Goal: Task Accomplishment & Management: Manage account settings

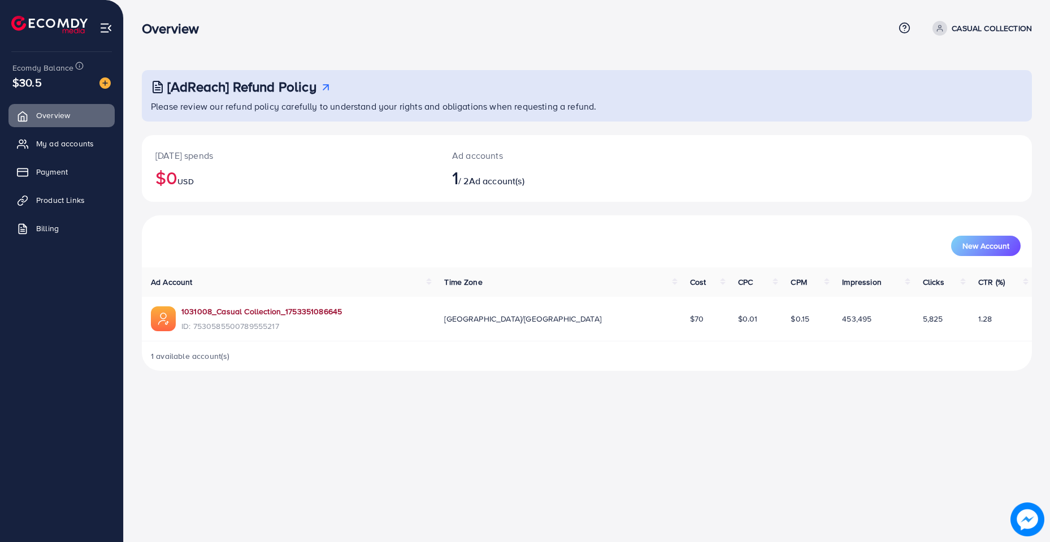
click at [258, 310] on link "1031008_Casual Collection_1753351086645" at bounding box center [261, 311] width 160 height 11
click at [240, 307] on link "1031008_Casual Collection_1753351086645" at bounding box center [261, 311] width 160 height 11
click at [58, 134] on link "My ad accounts" at bounding box center [61, 143] width 106 height 23
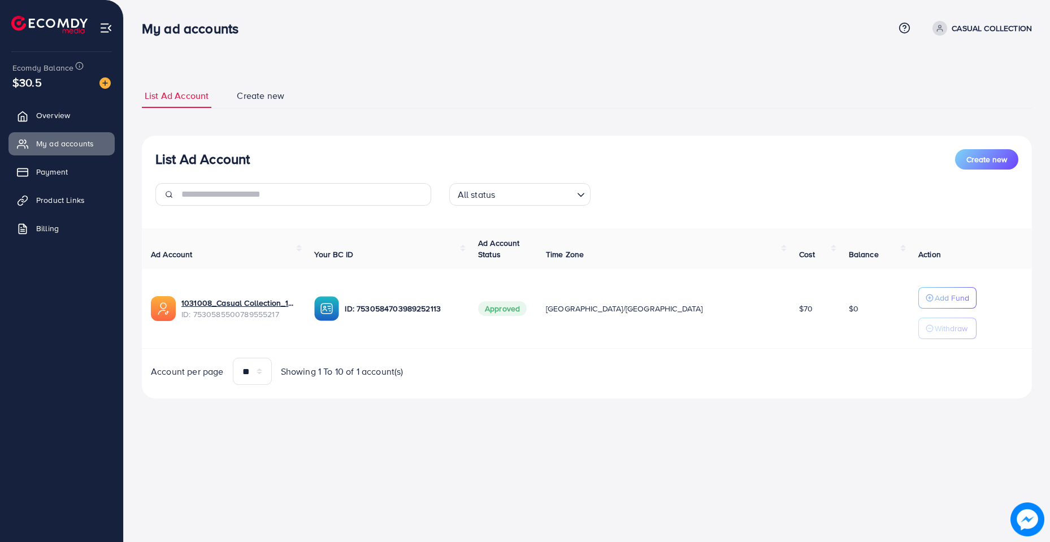
click at [38, 186] on ul "Overview My ad accounts Payment Product Links Billing" at bounding box center [61, 175] width 123 height 152
click at [40, 197] on span "Product Links" at bounding box center [63, 199] width 49 height 11
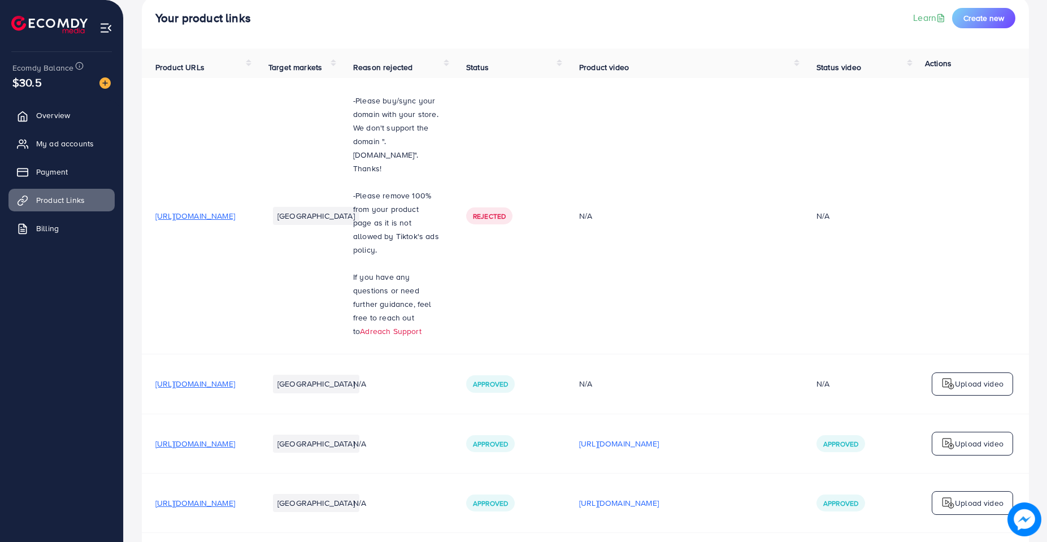
scroll to position [109, 0]
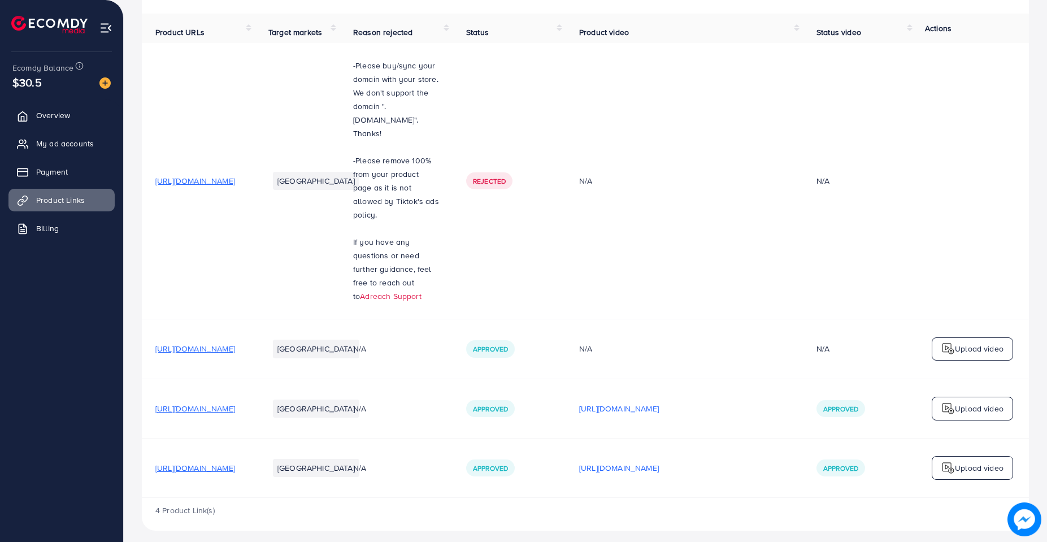
click at [235, 403] on span "[URL][DOMAIN_NAME]" at bounding box center [195, 408] width 80 height 11
click at [58, 137] on link "My ad accounts" at bounding box center [61, 143] width 106 height 23
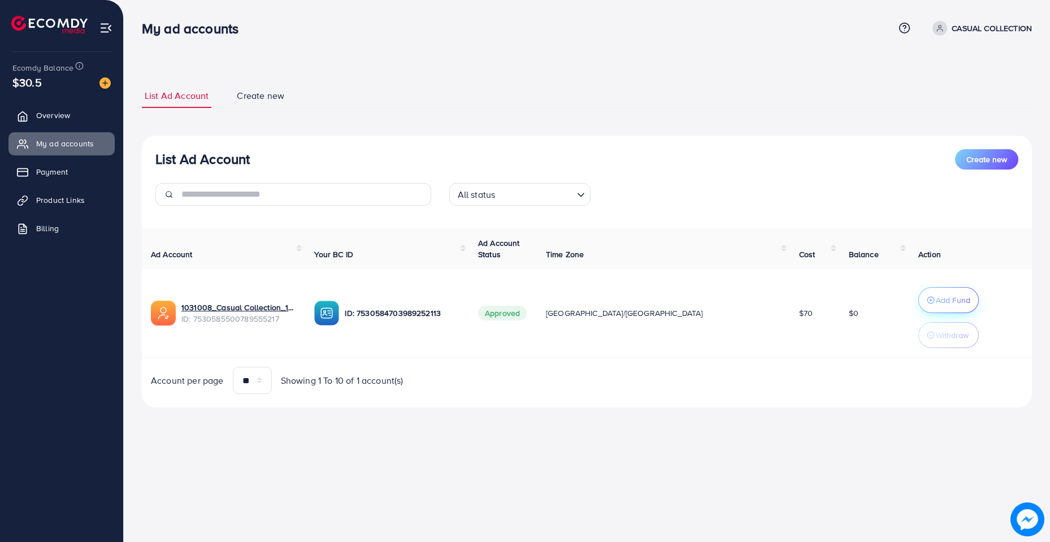
click at [936, 307] on p "Add Fund" at bounding box center [953, 300] width 34 height 14
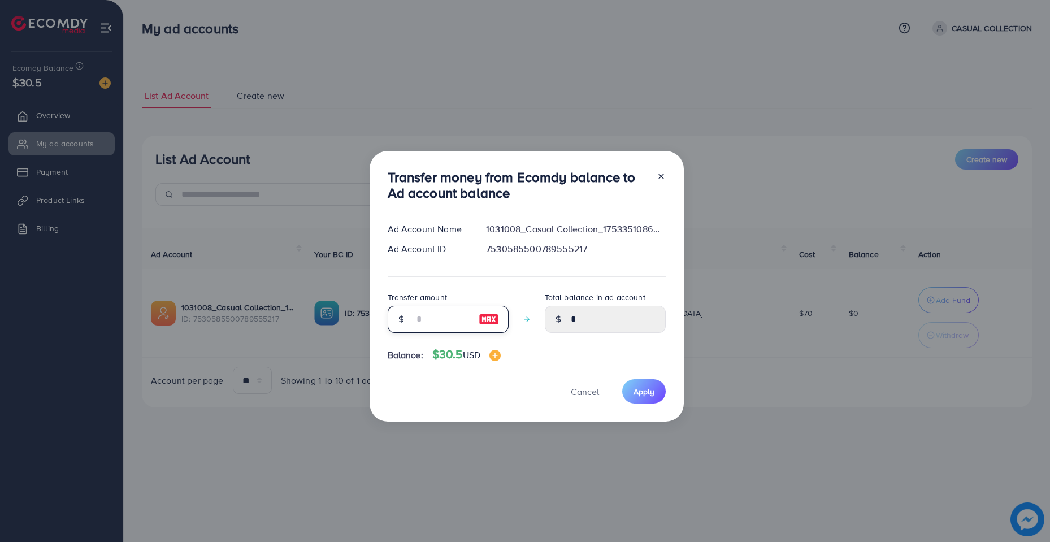
click at [455, 323] on input "number" at bounding box center [442, 319] width 57 height 27
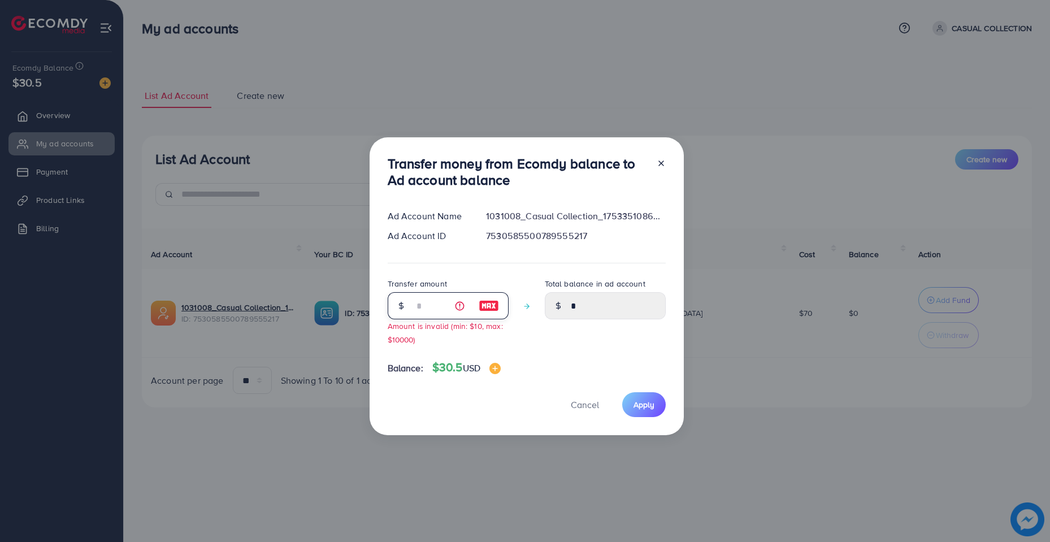
type input "**"
type input "*****"
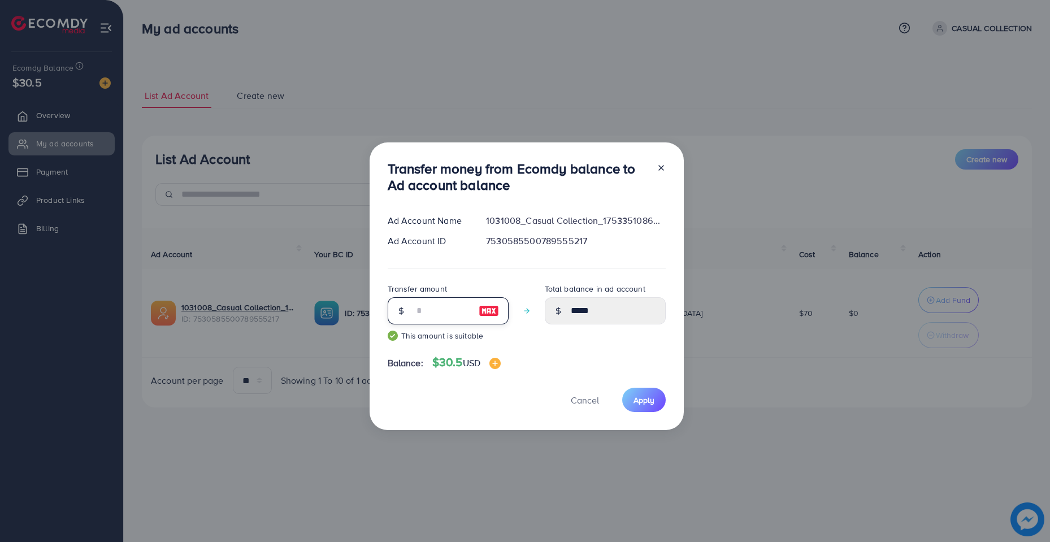
type input "**"
click at [606, 387] on div "Transfer money from Ecomdy balance to Ad account balance Ad Account Name 103100…" at bounding box center [527, 286] width 314 height 288
click at [642, 397] on span "Apply" at bounding box center [643, 399] width 21 height 11
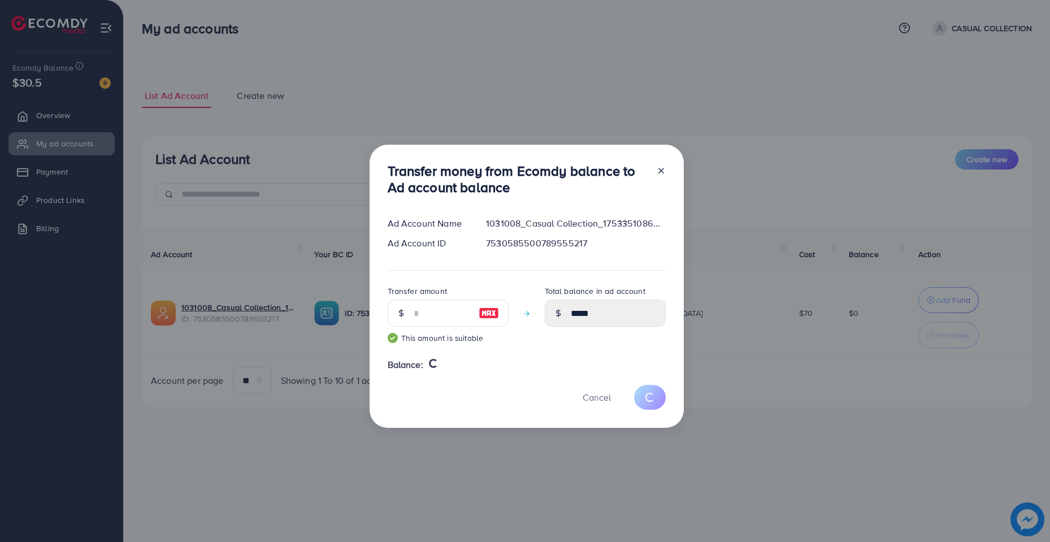
click at [918, 325] on div "Transfer money from Ecomdy balance to Ad account balance Ad Account Name 103100…" at bounding box center [525, 271] width 1050 height 542
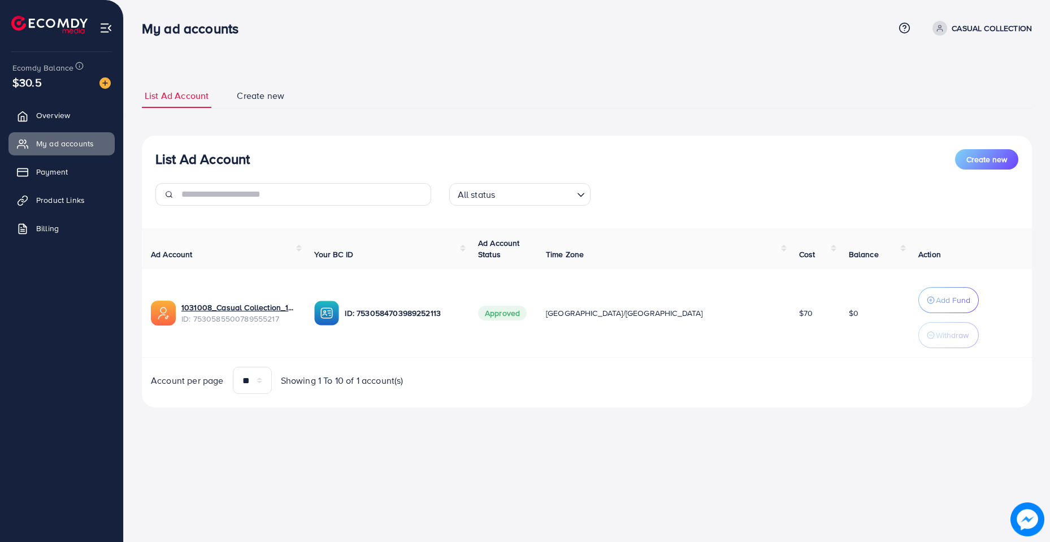
click at [936, 333] on p "Withdraw" at bounding box center [952, 335] width 33 height 14
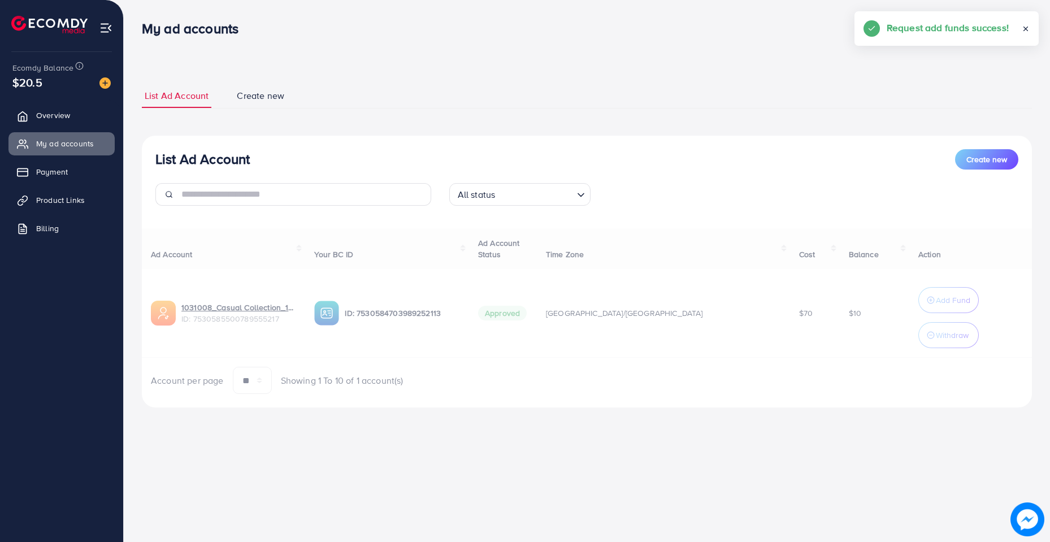
click at [915, 333] on div "Ad Account Your BC ID Ad Account Status Time Zone Cost Balance Action 1031008_C…" at bounding box center [587, 311] width 890 height 166
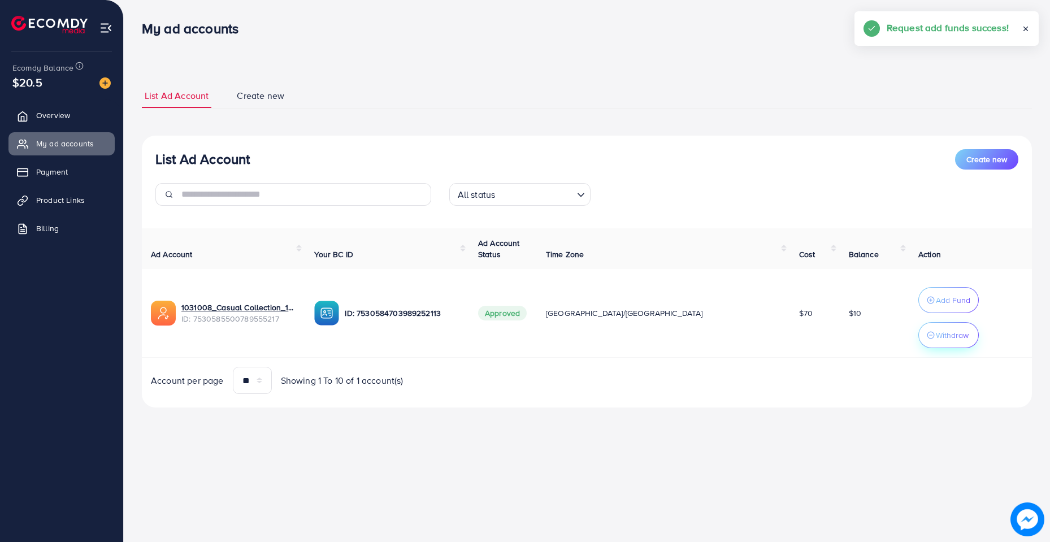
click at [936, 334] on p "Withdraw" at bounding box center [952, 335] width 33 height 14
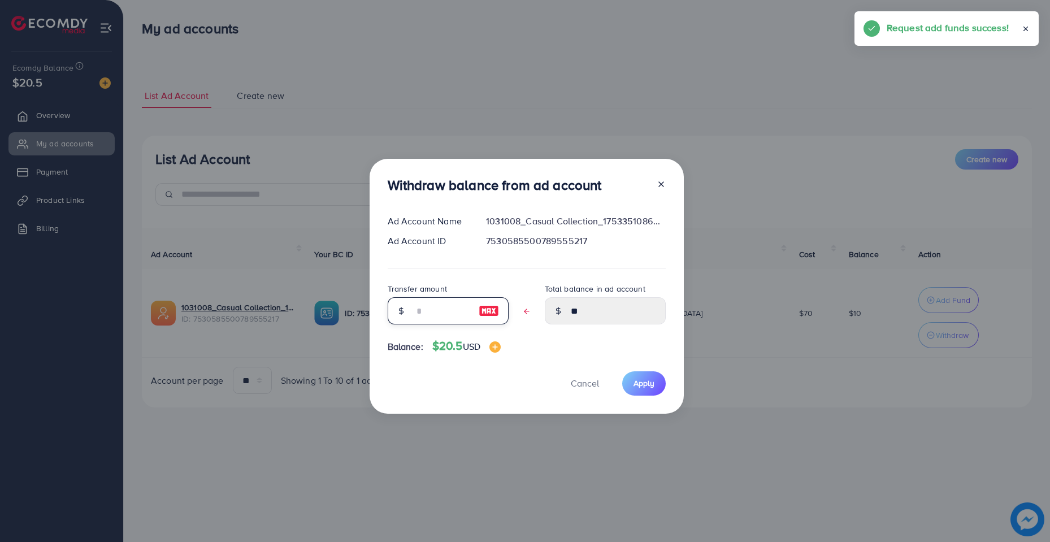
click at [424, 305] on input "text" at bounding box center [442, 310] width 57 height 27
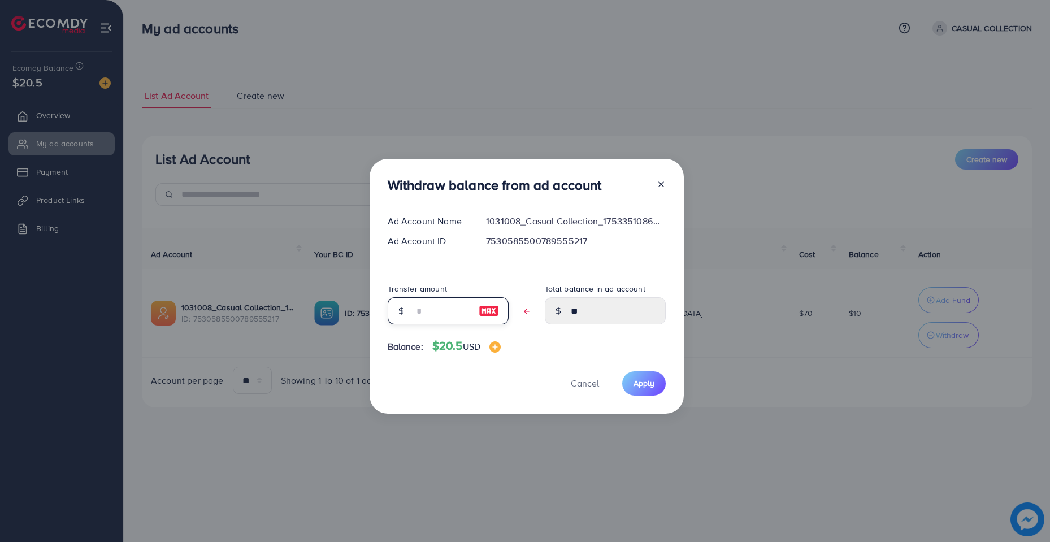
type input "*"
type input "****"
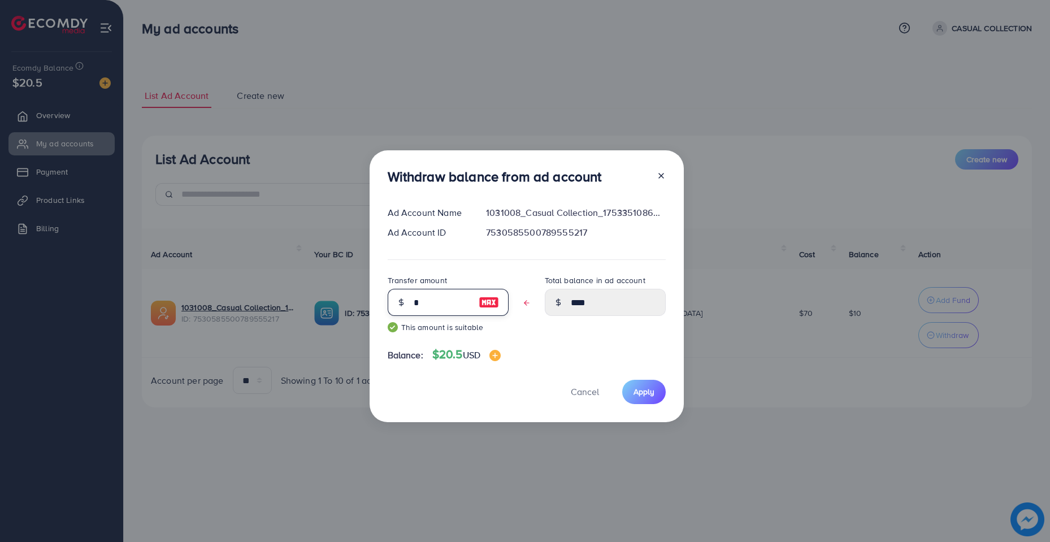
type input "*"
click at [663, 384] on div "Cancel Apply" at bounding box center [527, 392] width 278 height 24
click at [650, 385] on button "Apply" at bounding box center [644, 392] width 44 height 24
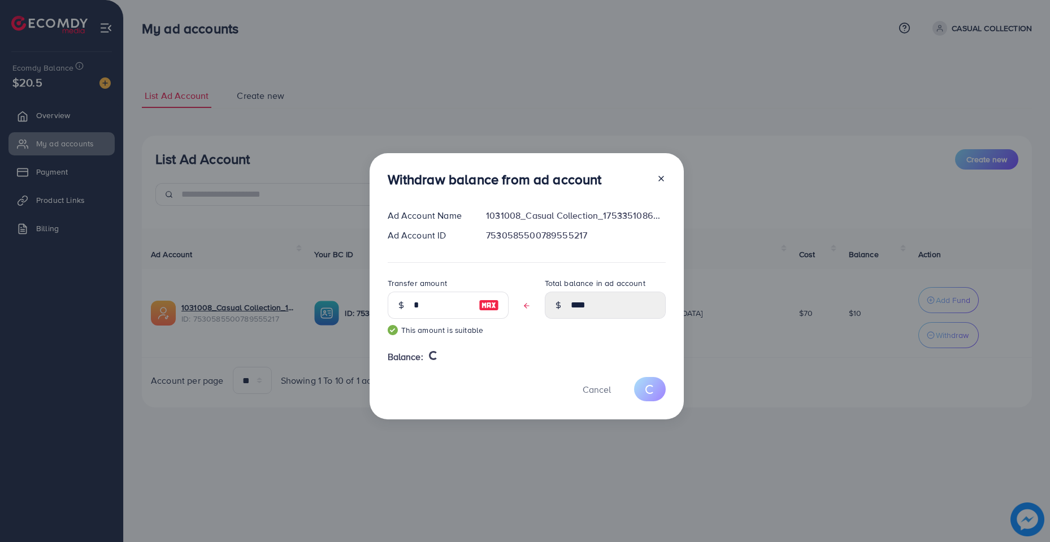
click at [416, 88] on div "Withdraw balance from ad account Ad Account Name 1031008_Casual Collection_1753…" at bounding box center [525, 271] width 1050 height 542
